Goal: Use online tool/utility: Utilize a website feature to perform a specific function

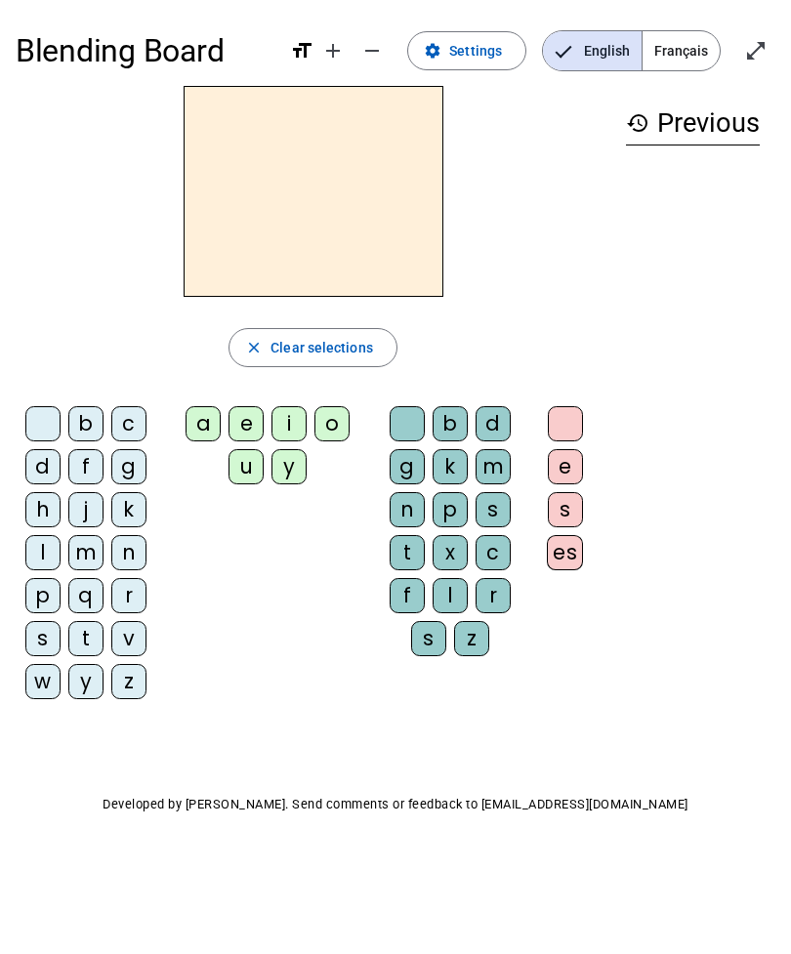
click at [91, 427] on div "b" at bounding box center [85, 423] width 35 height 35
click at [52, 559] on div "l" at bounding box center [42, 552] width 35 height 35
click at [97, 558] on div "m" at bounding box center [85, 552] width 35 height 35
click at [40, 467] on div "d" at bounding box center [42, 466] width 35 height 35
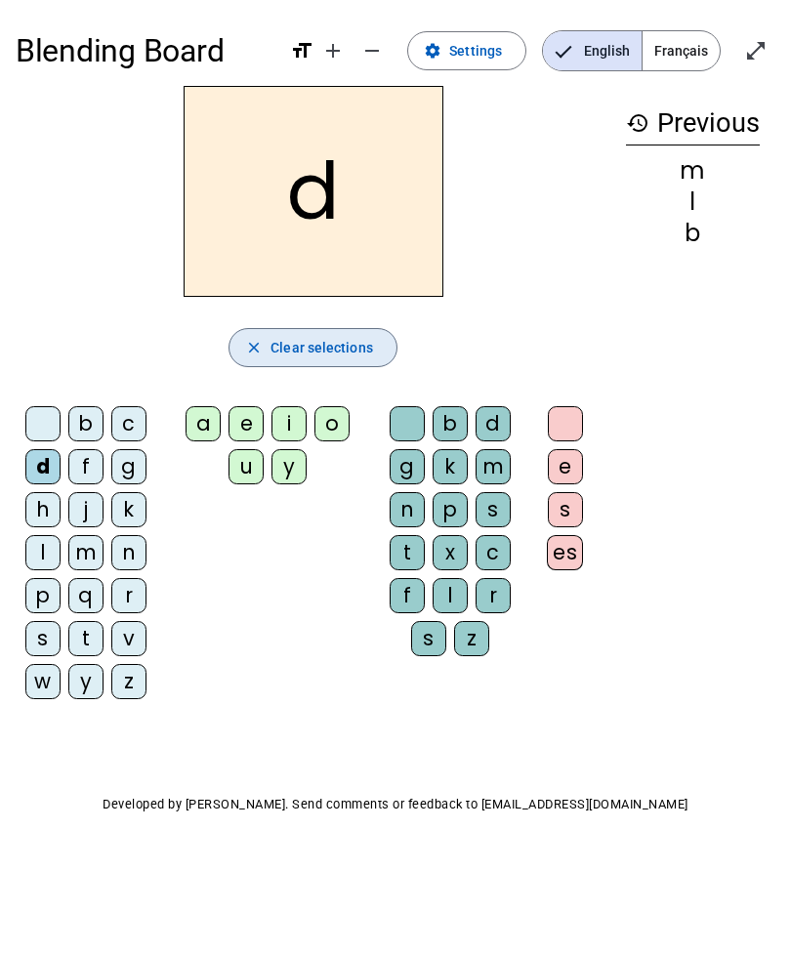
click at [358, 346] on span "Clear selections" at bounding box center [321, 347] width 103 height 23
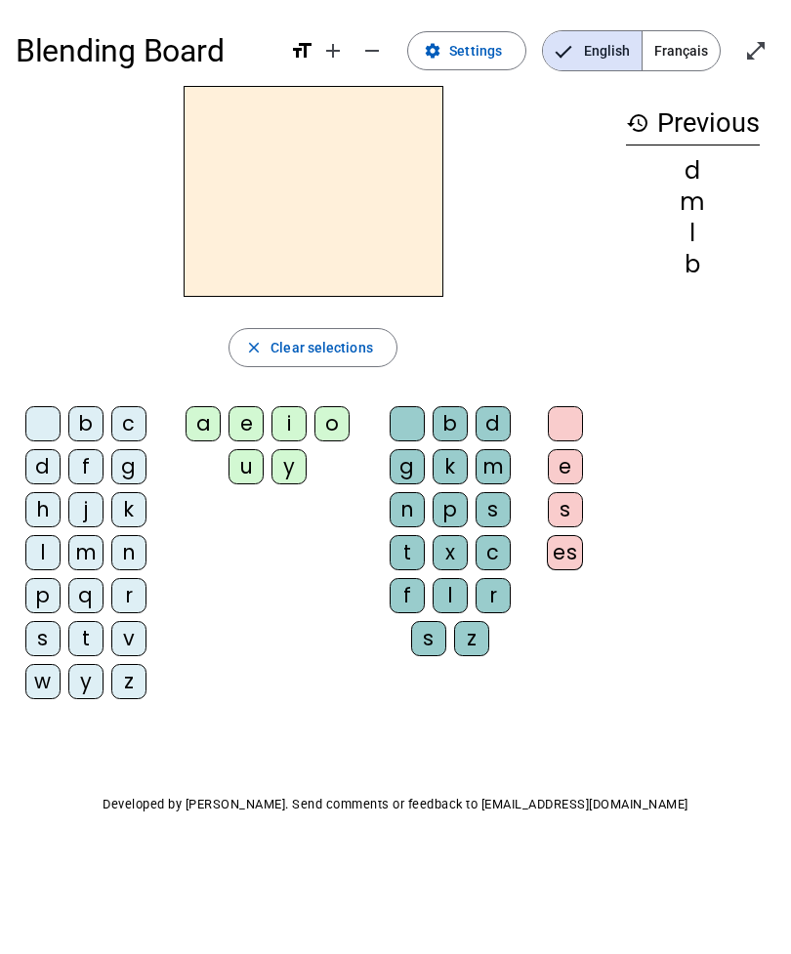
click at [686, 60] on span "Français" at bounding box center [681, 50] width 77 height 39
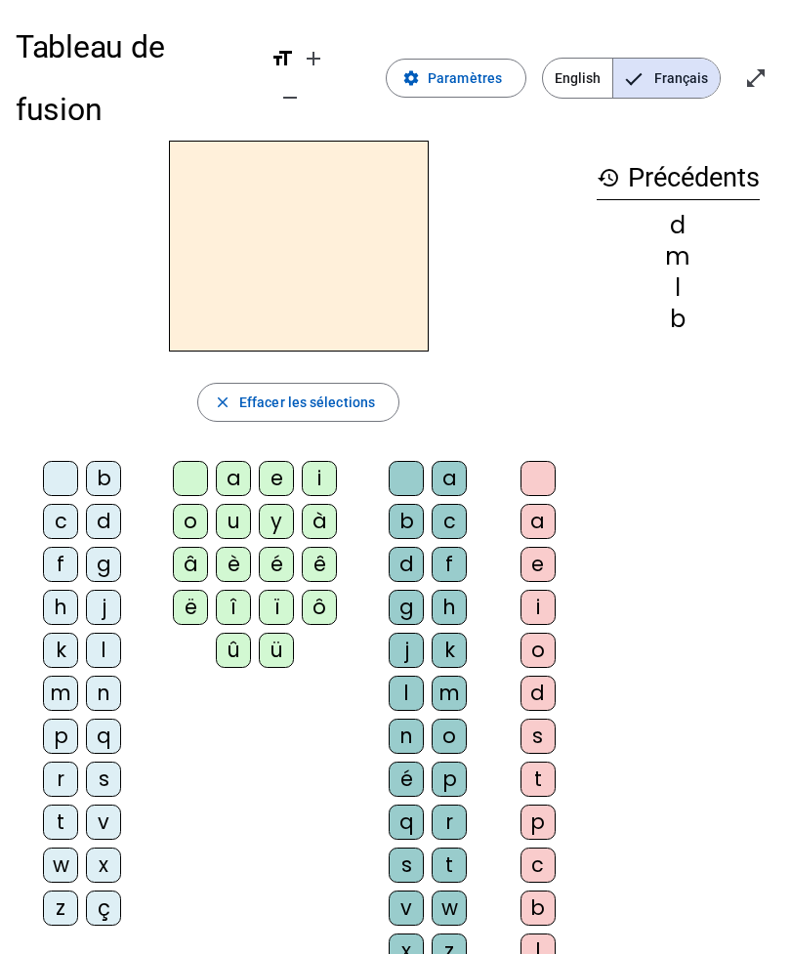
click at [355, 391] on span "Effacer les sélections" at bounding box center [307, 402] width 136 height 23
click at [237, 379] on span "button" at bounding box center [298, 402] width 200 height 47
click at [594, 141] on div "history Précédents d m l b" at bounding box center [678, 590] width 194 height 898
click at [103, 504] on div "d" at bounding box center [103, 521] width 35 height 35
click at [237, 504] on div "u" at bounding box center [233, 521] width 35 height 35
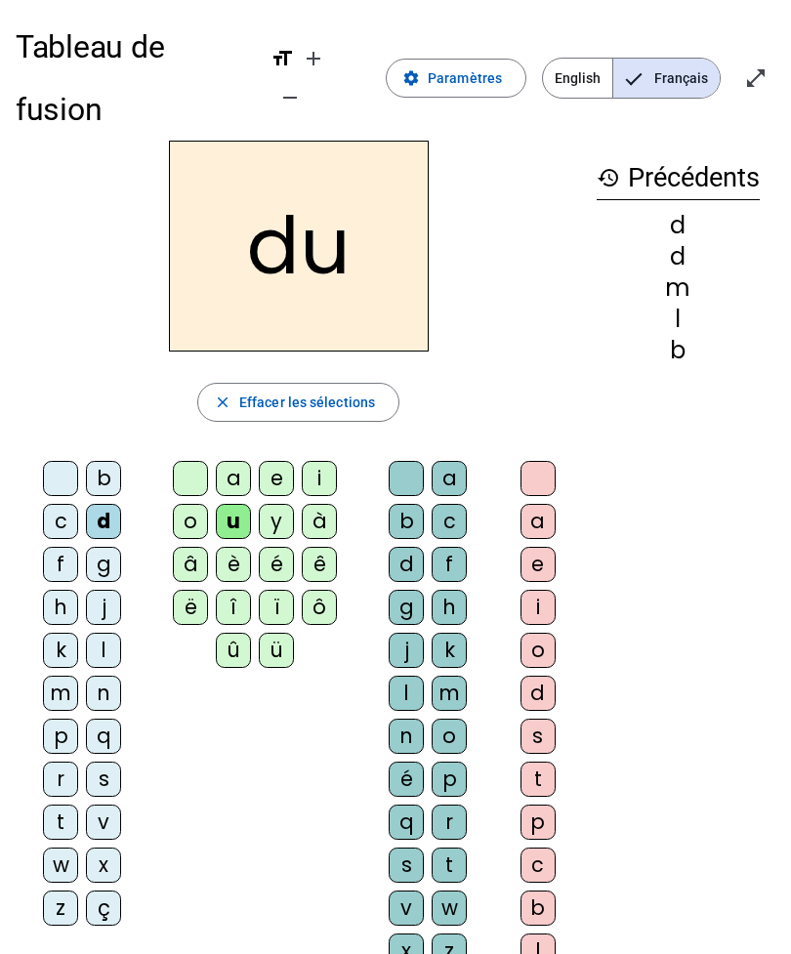
click at [352, 391] on span "Effacer les sélections" at bounding box center [307, 402] width 136 height 23
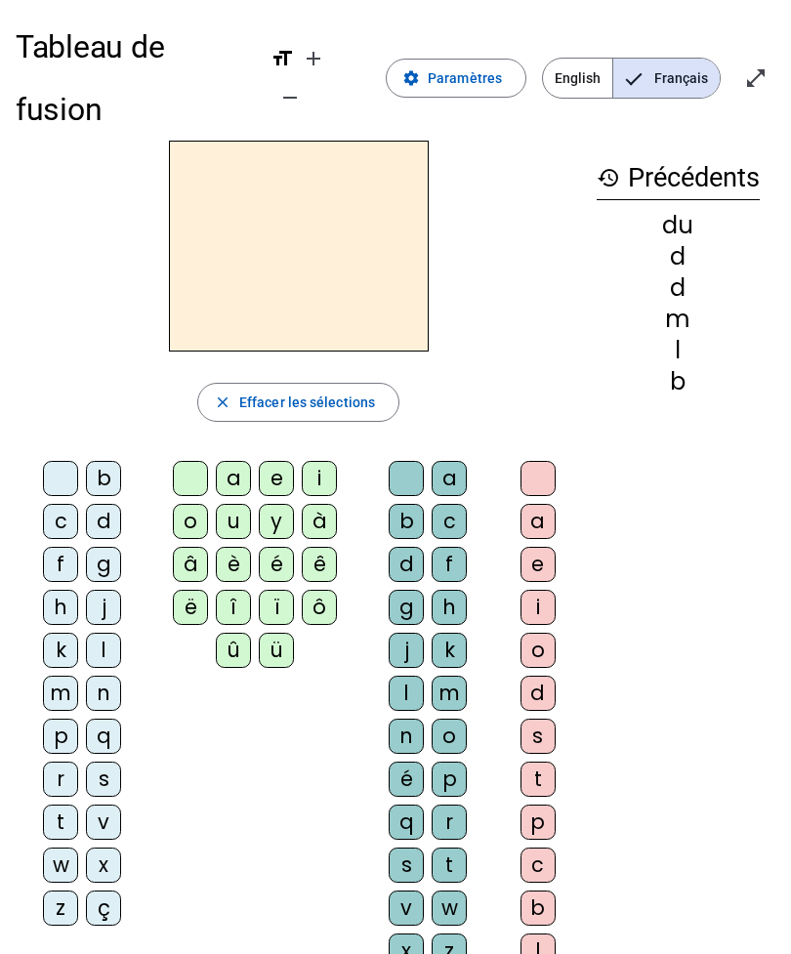
click at [96, 504] on div "d" at bounding box center [103, 521] width 35 height 35
click at [236, 504] on div "u" at bounding box center [233, 521] width 35 height 35
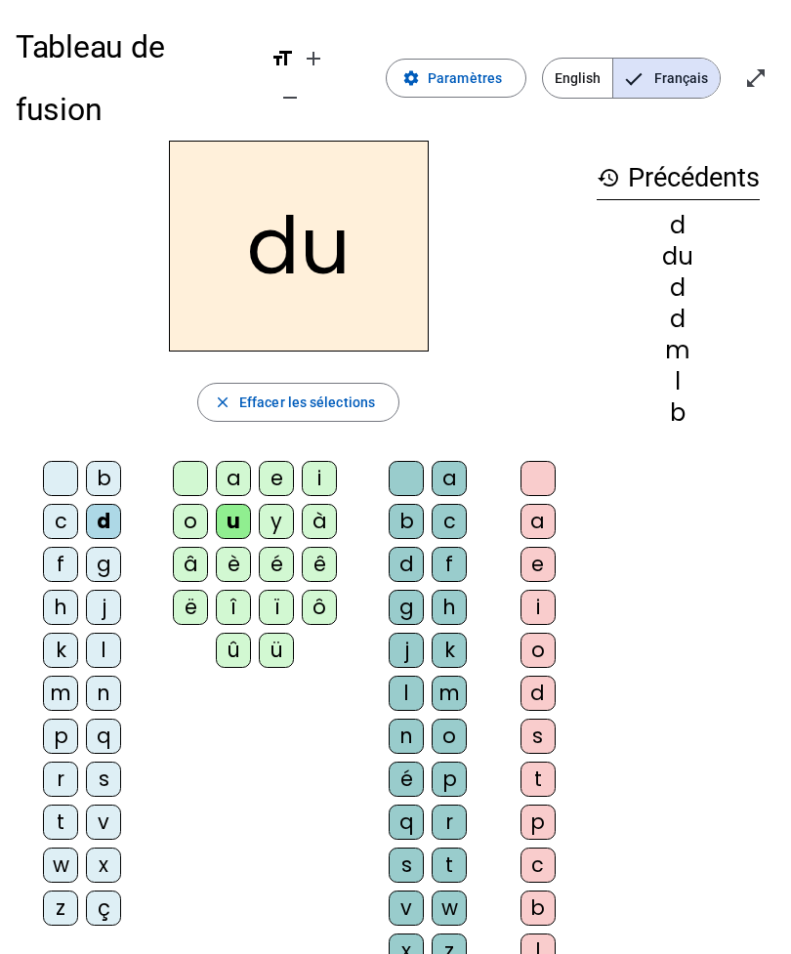
click at [284, 461] on div "e" at bounding box center [276, 478] width 35 height 35
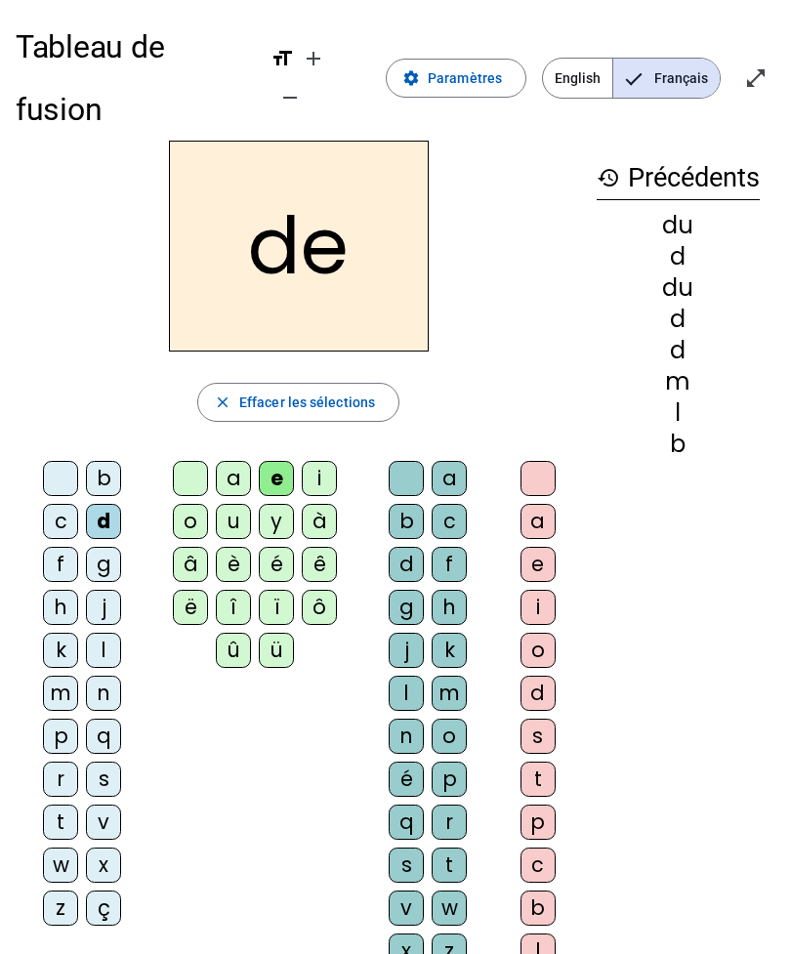
click at [111, 461] on div "b" at bounding box center [103, 478] width 35 height 35
click at [242, 504] on div "u" at bounding box center [233, 521] width 35 height 35
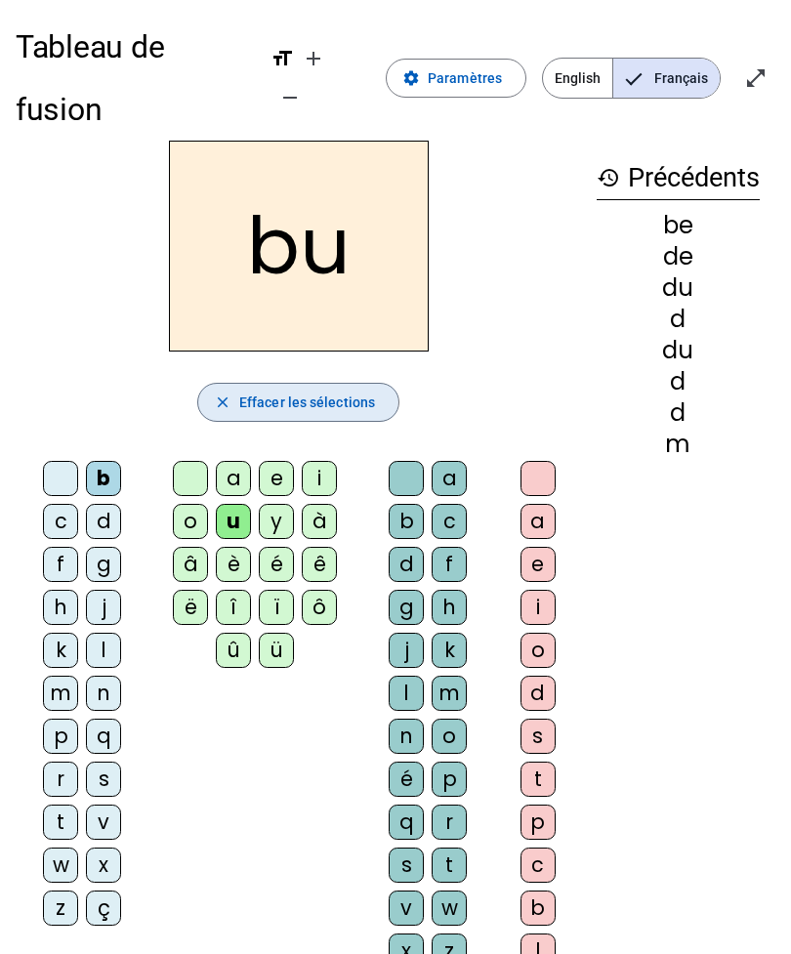
click at [236, 379] on span "button" at bounding box center [298, 402] width 200 height 47
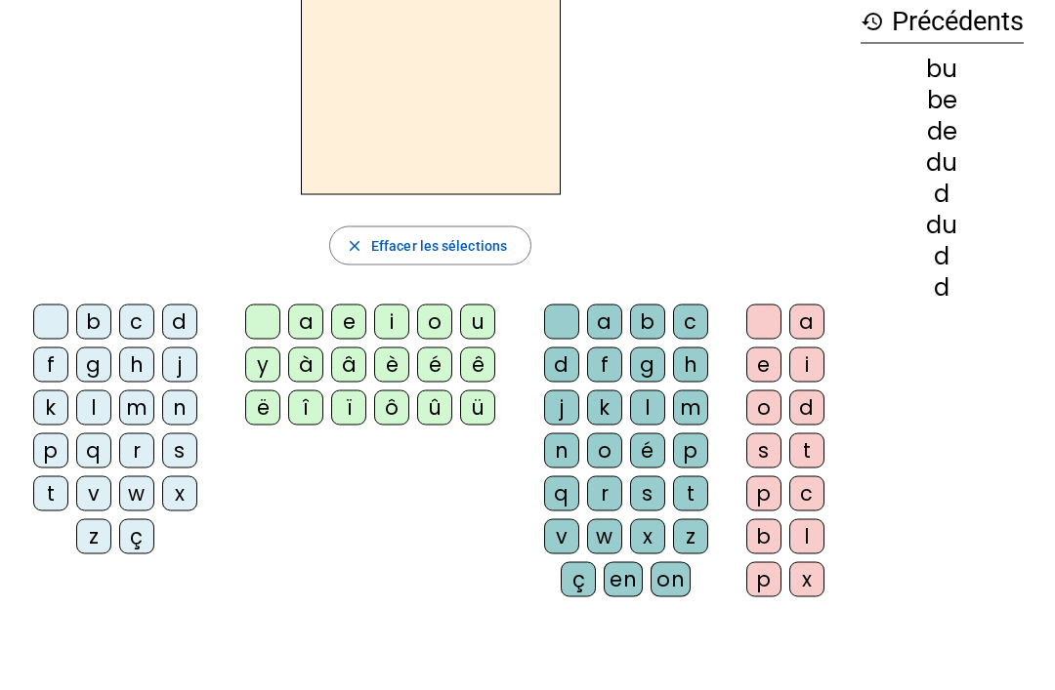
scroll to position [96, 0]
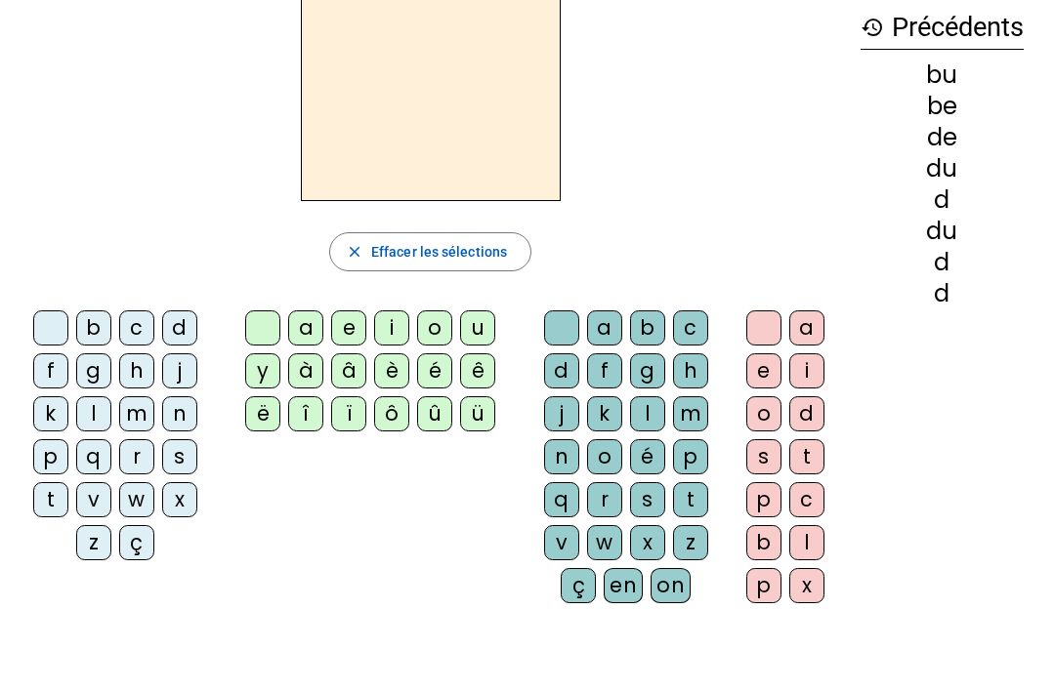
click at [183, 452] on div "s" at bounding box center [179, 456] width 35 height 35
click at [318, 322] on div "a" at bounding box center [305, 328] width 35 height 35
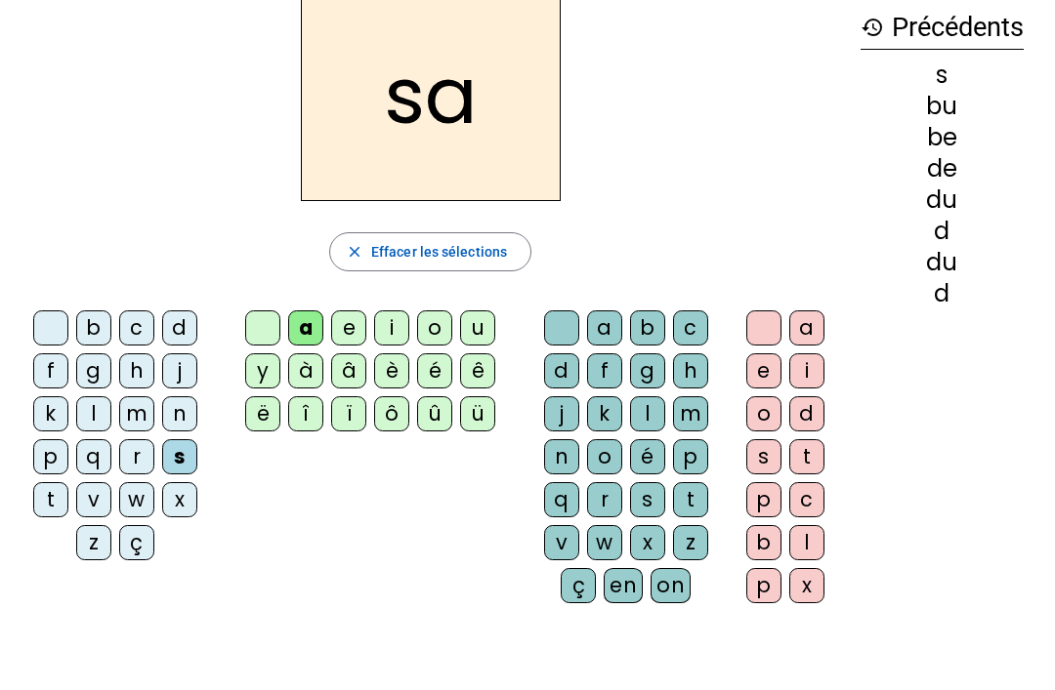
click at [691, 324] on div "c" at bounding box center [690, 328] width 35 height 35
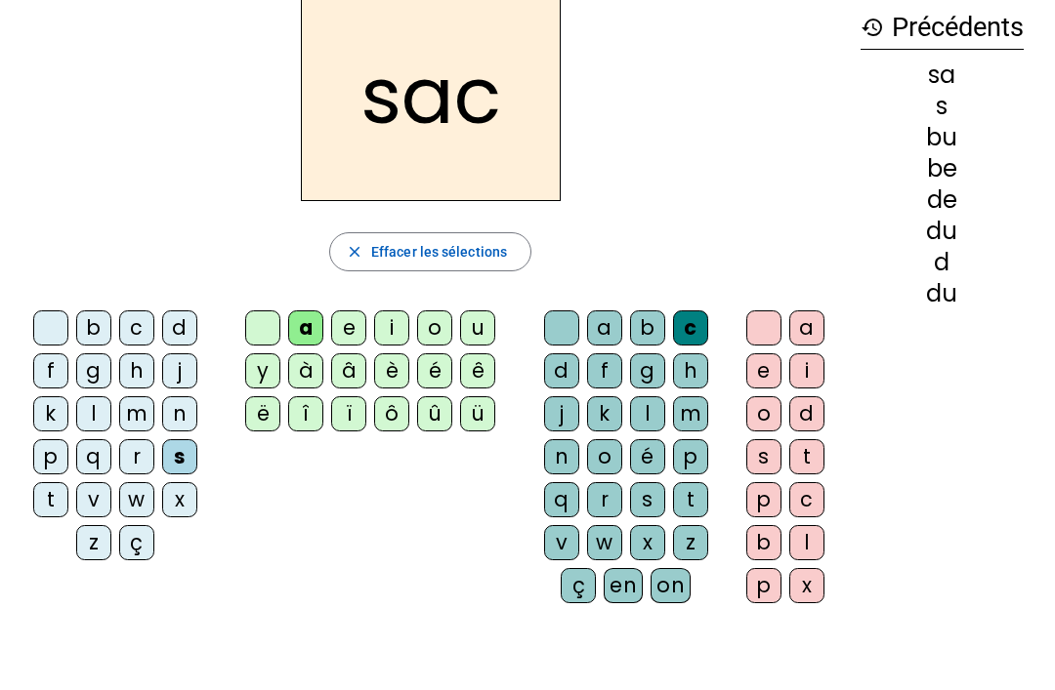
click at [99, 411] on div "l" at bounding box center [93, 413] width 35 height 35
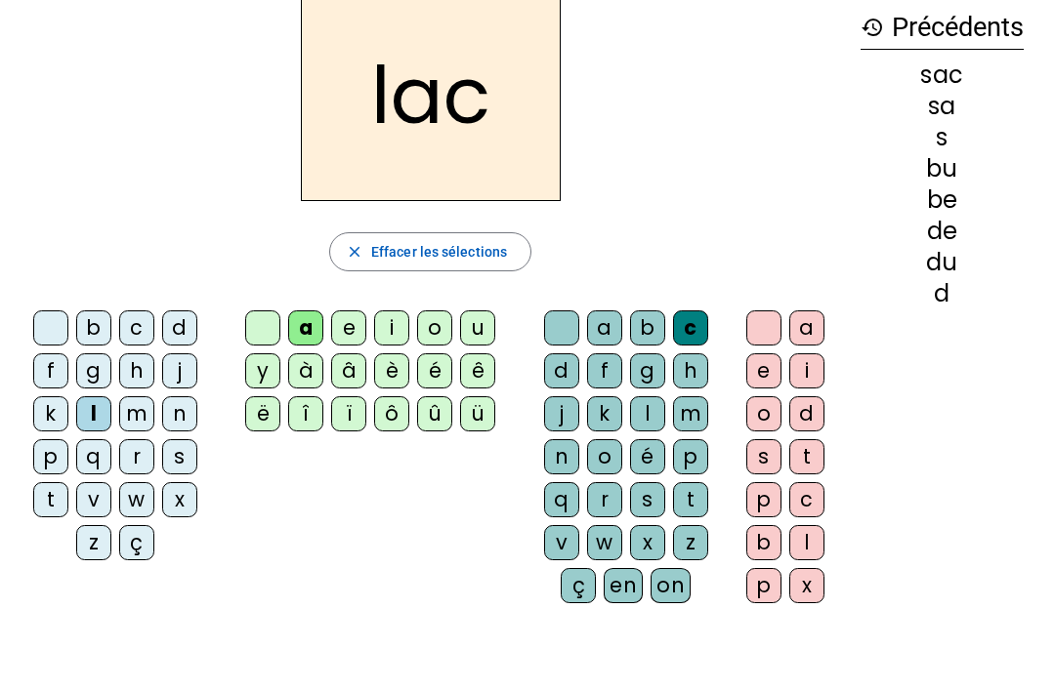
click at [549, 334] on div at bounding box center [561, 328] width 35 height 35
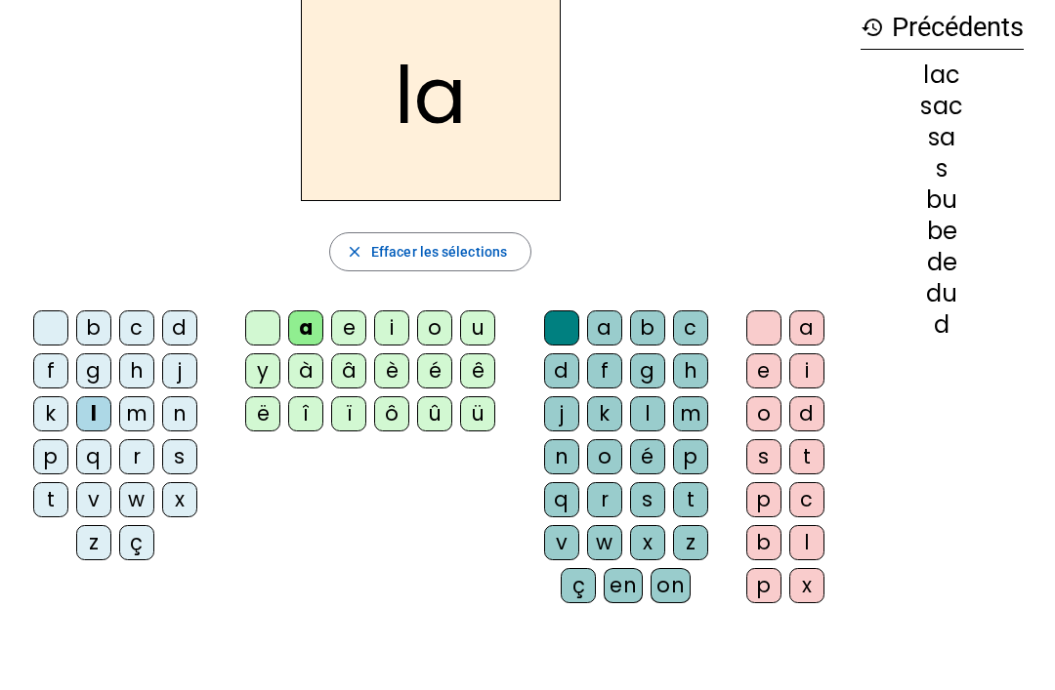
click at [150, 417] on div "m" at bounding box center [136, 413] width 35 height 35
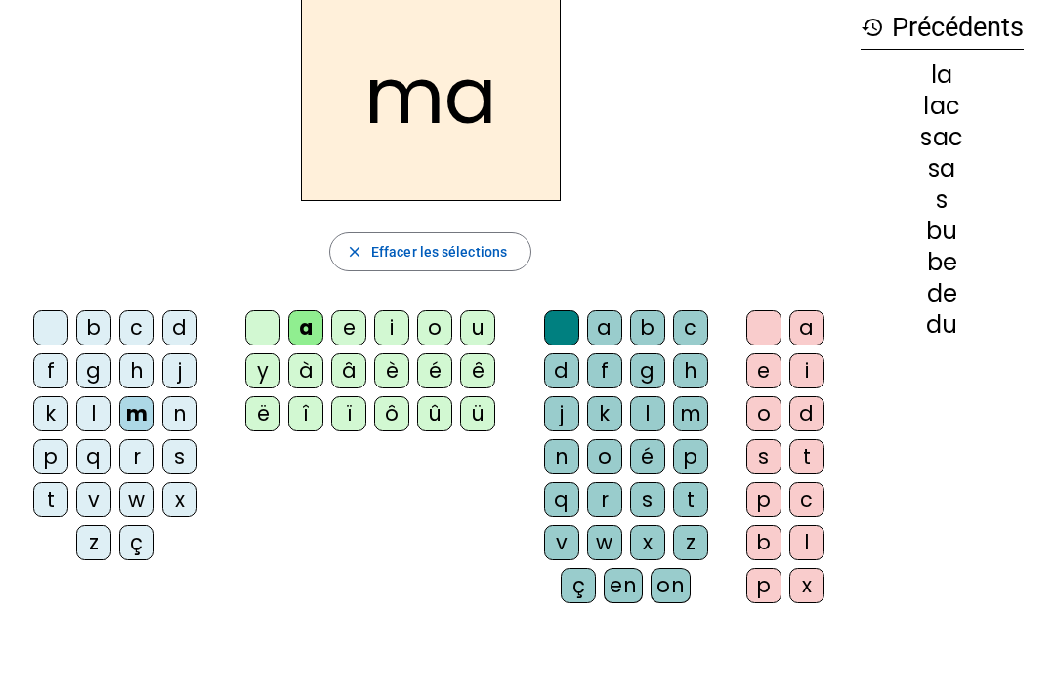
click at [646, 419] on div "l" at bounding box center [647, 413] width 35 height 35
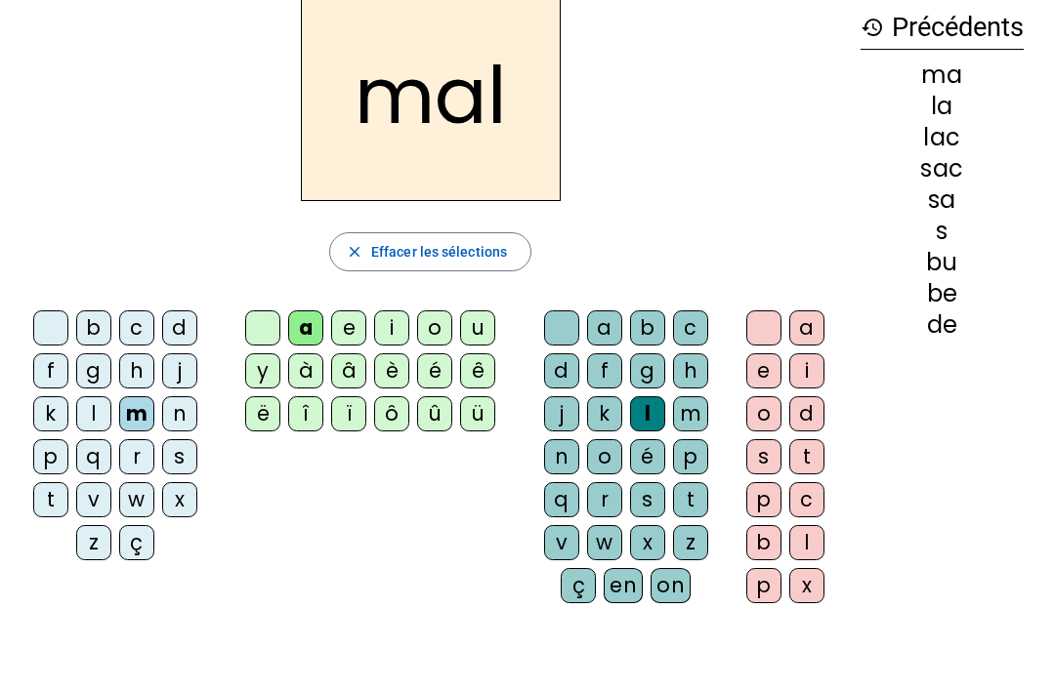
click at [94, 330] on div "b" at bounding box center [93, 328] width 35 height 35
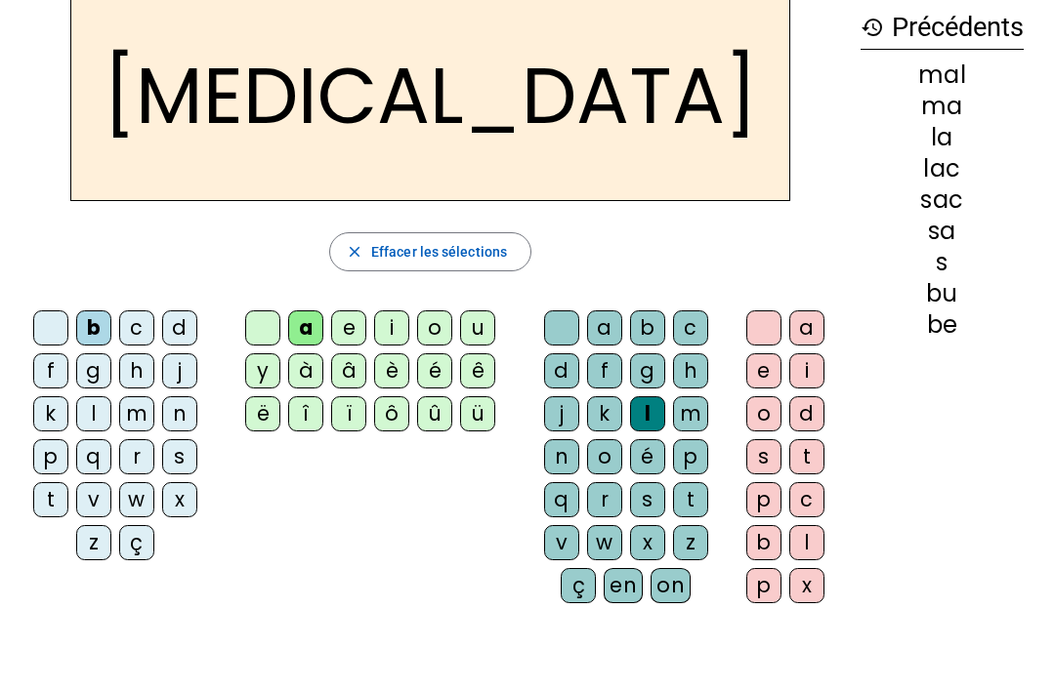
click at [566, 331] on div at bounding box center [561, 328] width 35 height 35
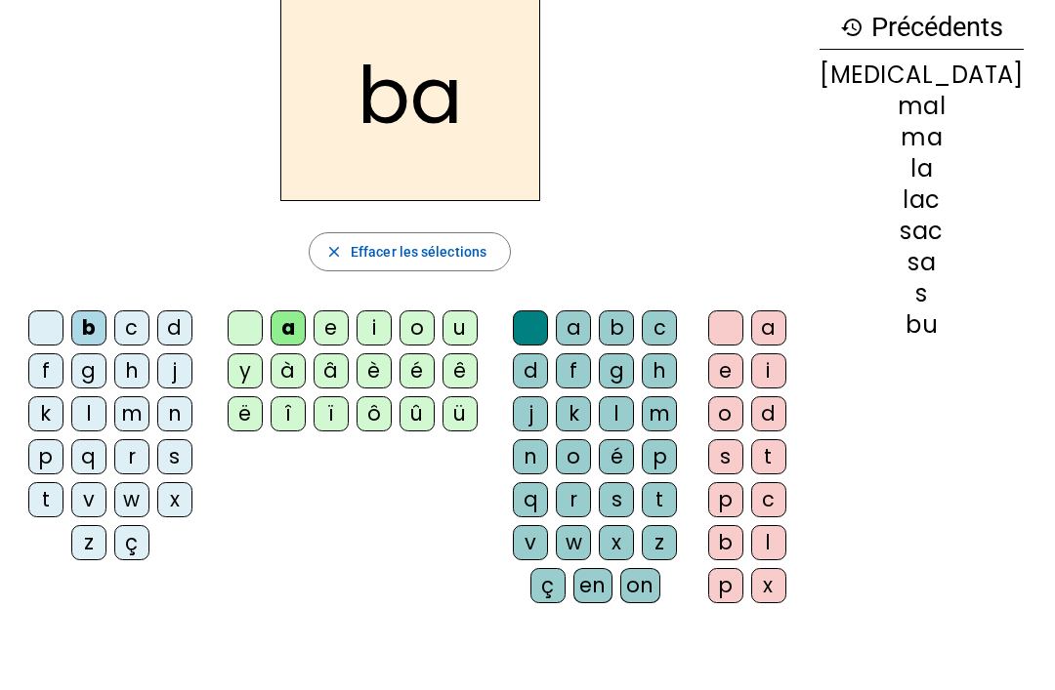
click at [477, 324] on div "u" at bounding box center [459, 328] width 35 height 35
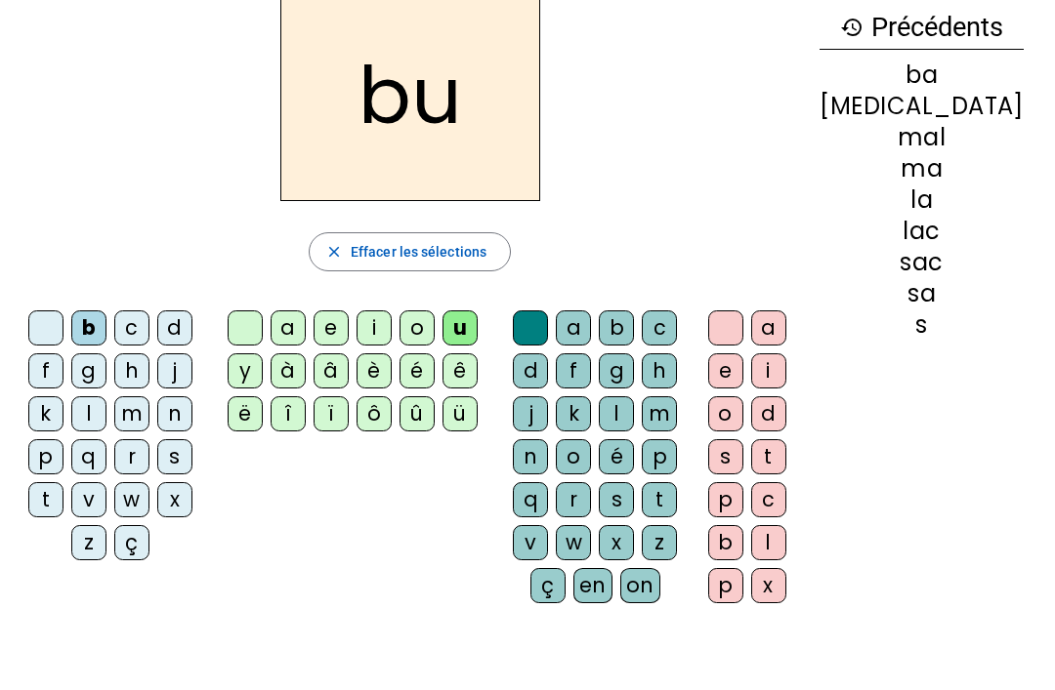
click at [182, 462] on div "s" at bounding box center [174, 456] width 35 height 35
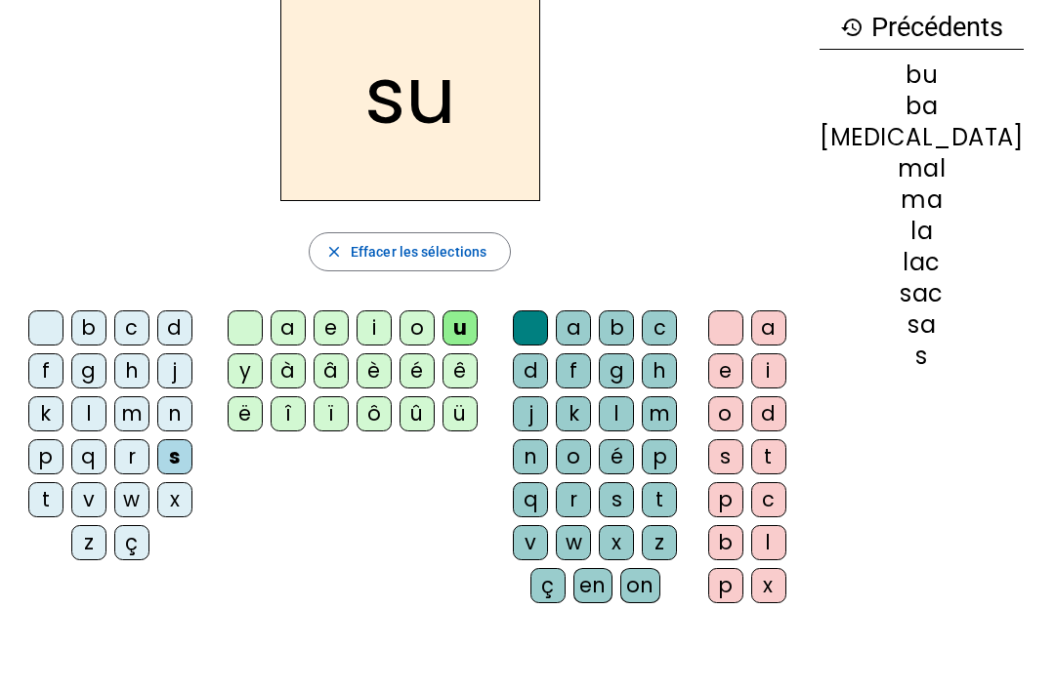
click at [548, 314] on div at bounding box center [530, 328] width 35 height 35
click at [261, 325] on div at bounding box center [245, 328] width 35 height 35
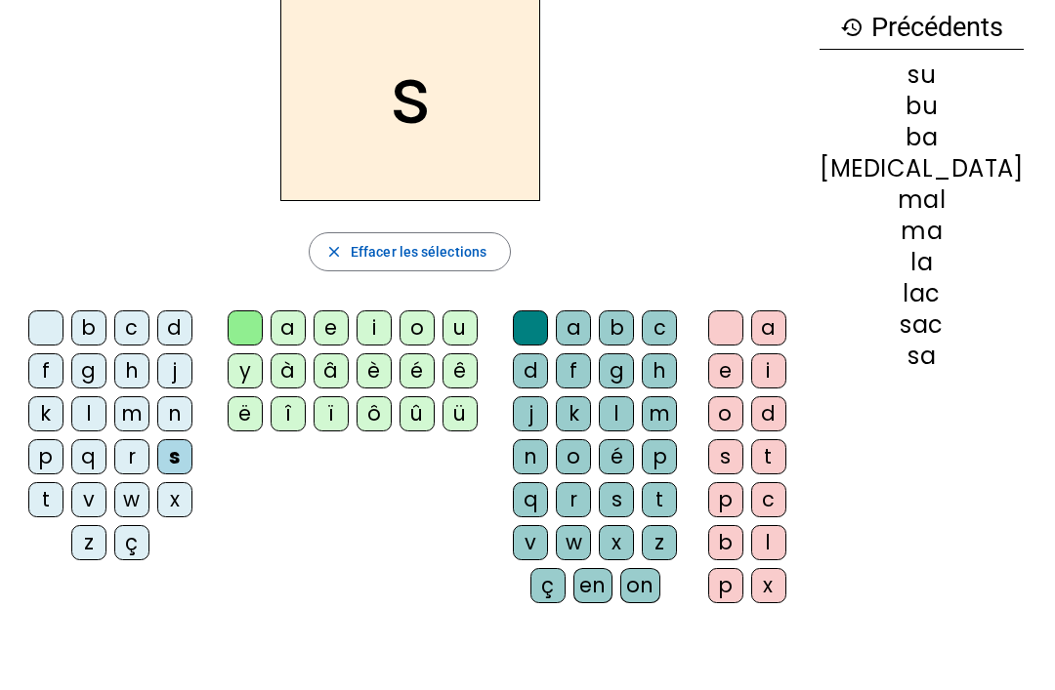
click at [444, 259] on span "Effacer les sélections" at bounding box center [419, 251] width 136 height 23
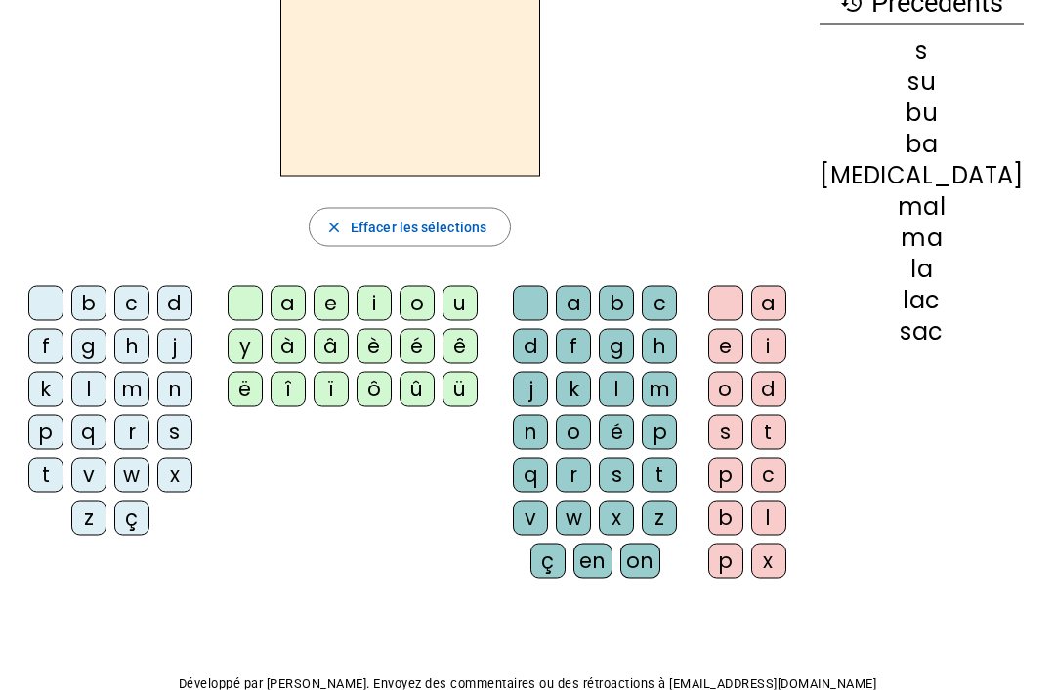
scroll to position [0, 0]
